Goal: Task Accomplishment & Management: Manage account settings

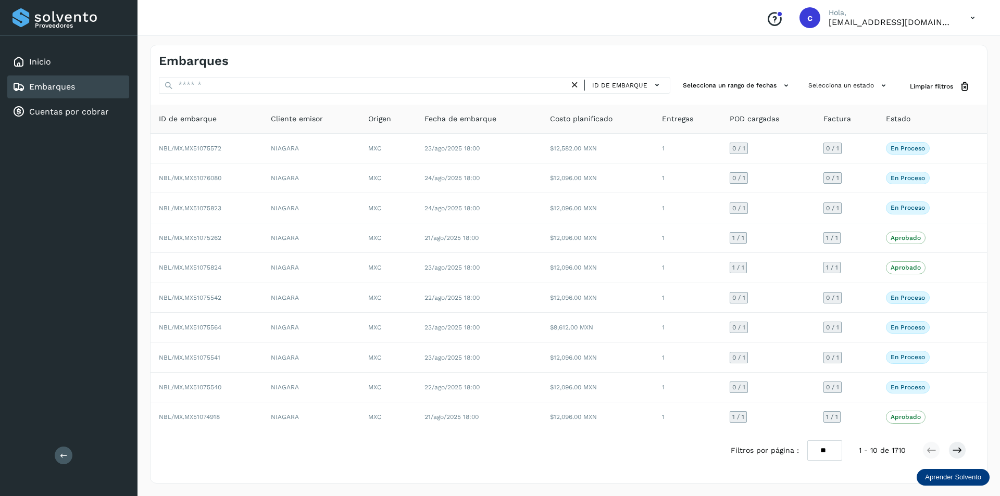
click at [95, 86] on div "Embarques" at bounding box center [68, 86] width 122 height 23
click at [79, 79] on div "Embarques" at bounding box center [68, 86] width 122 height 23
click at [102, 90] on div "Embarques" at bounding box center [68, 86] width 122 height 23
click at [84, 60] on div "Inicio" at bounding box center [68, 62] width 122 height 23
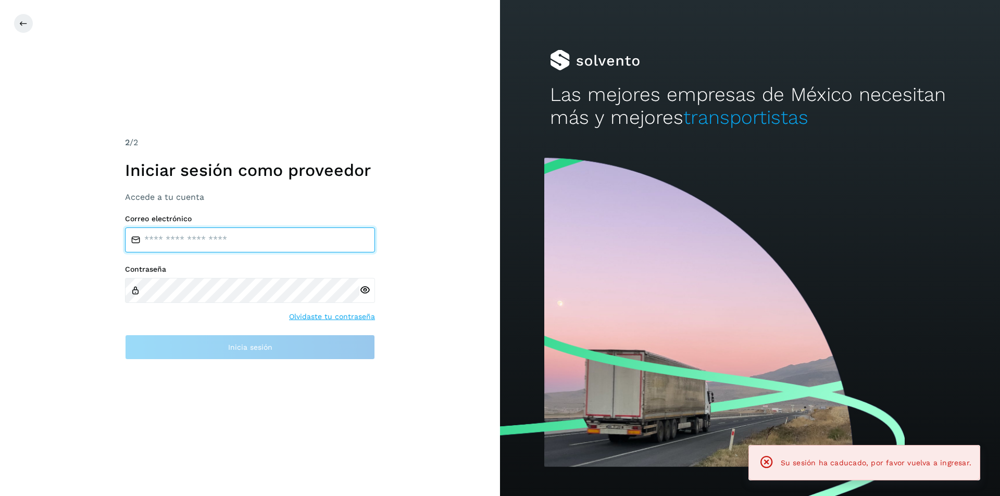
type input "**********"
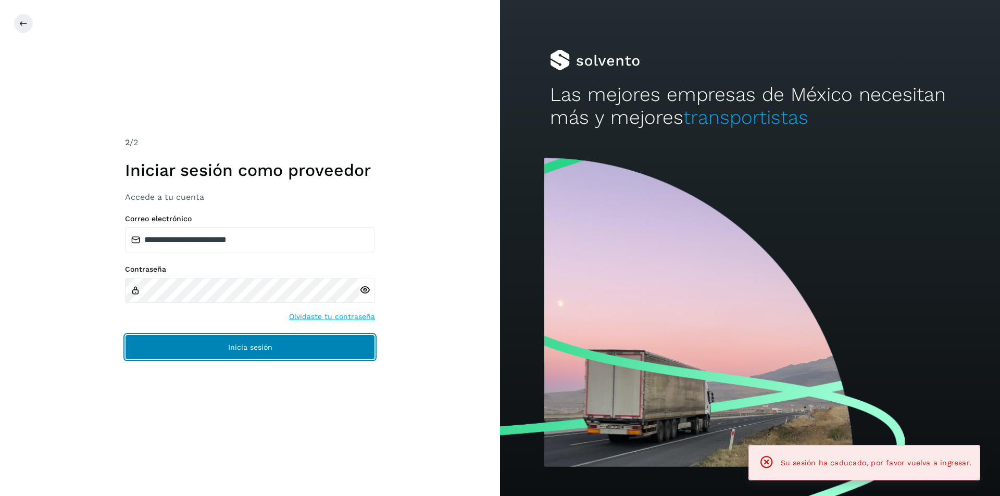
click at [311, 336] on button "Inicia sesión" at bounding box center [250, 347] width 250 height 25
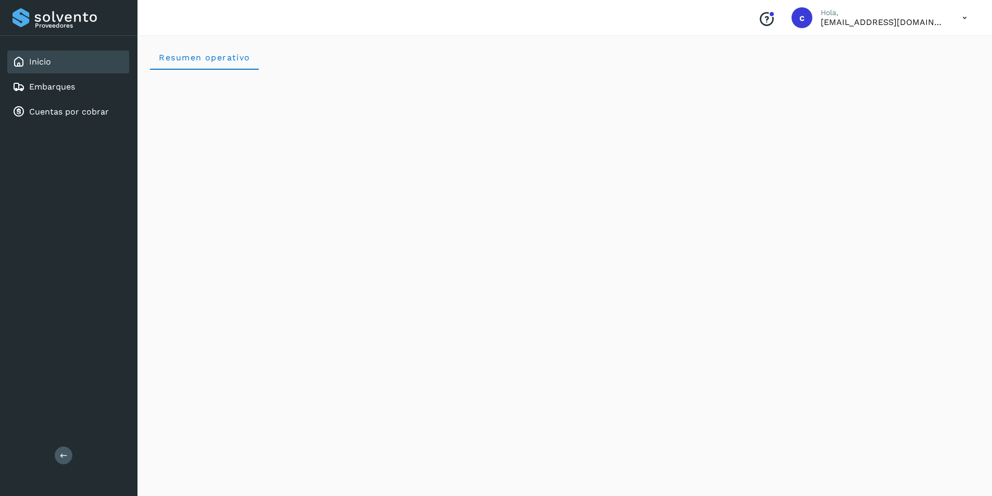
click at [965, 19] on icon at bounding box center [964, 17] width 21 height 21
click at [909, 54] on div "Cerrar sesión" at bounding box center [913, 47] width 124 height 20
